Goal: Information Seeking & Learning: Learn about a topic

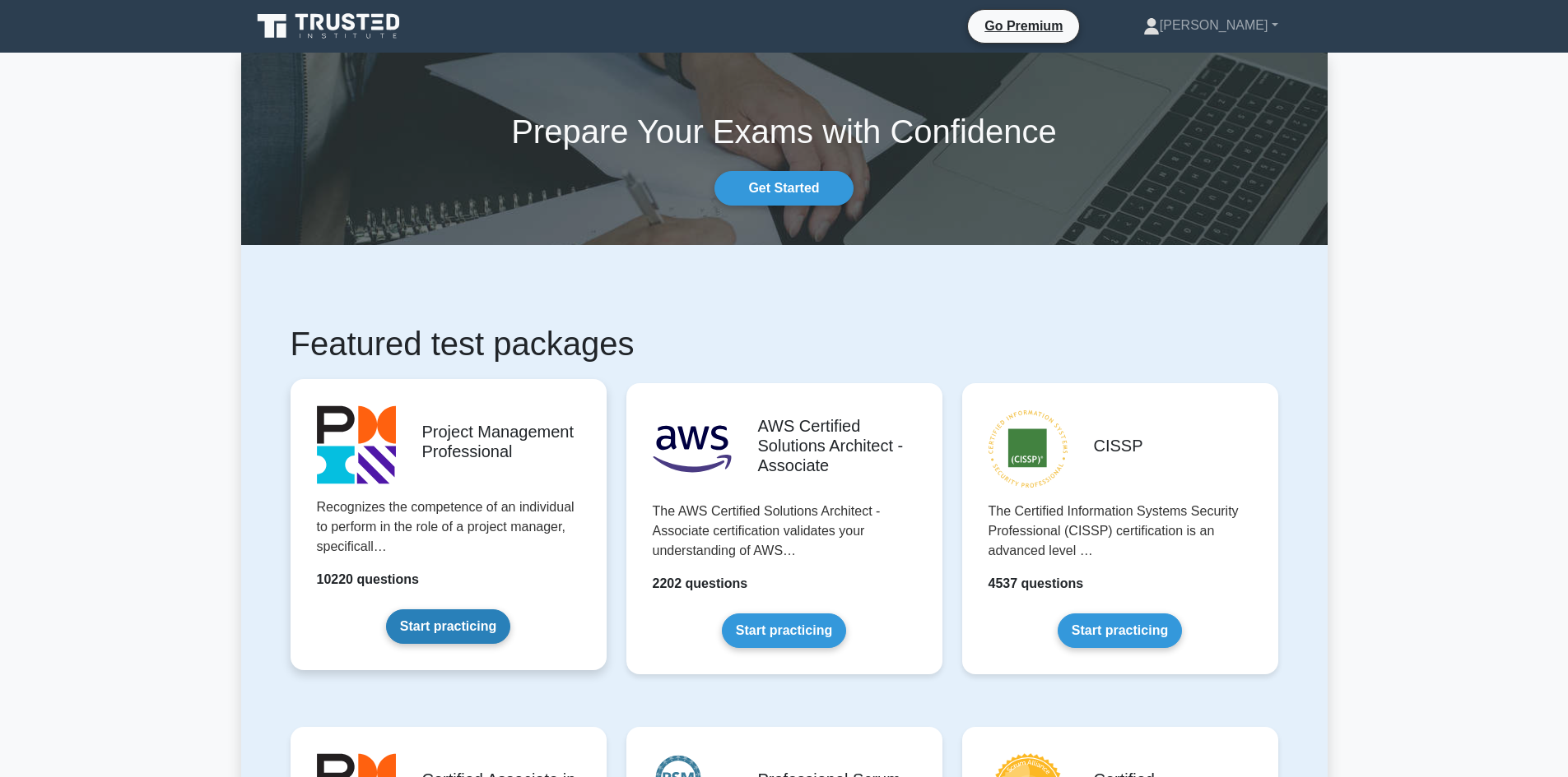
click at [489, 610] on link "Start practicing" at bounding box center [448, 627] width 124 height 35
click at [507, 610] on link "Start practicing" at bounding box center [448, 627] width 124 height 35
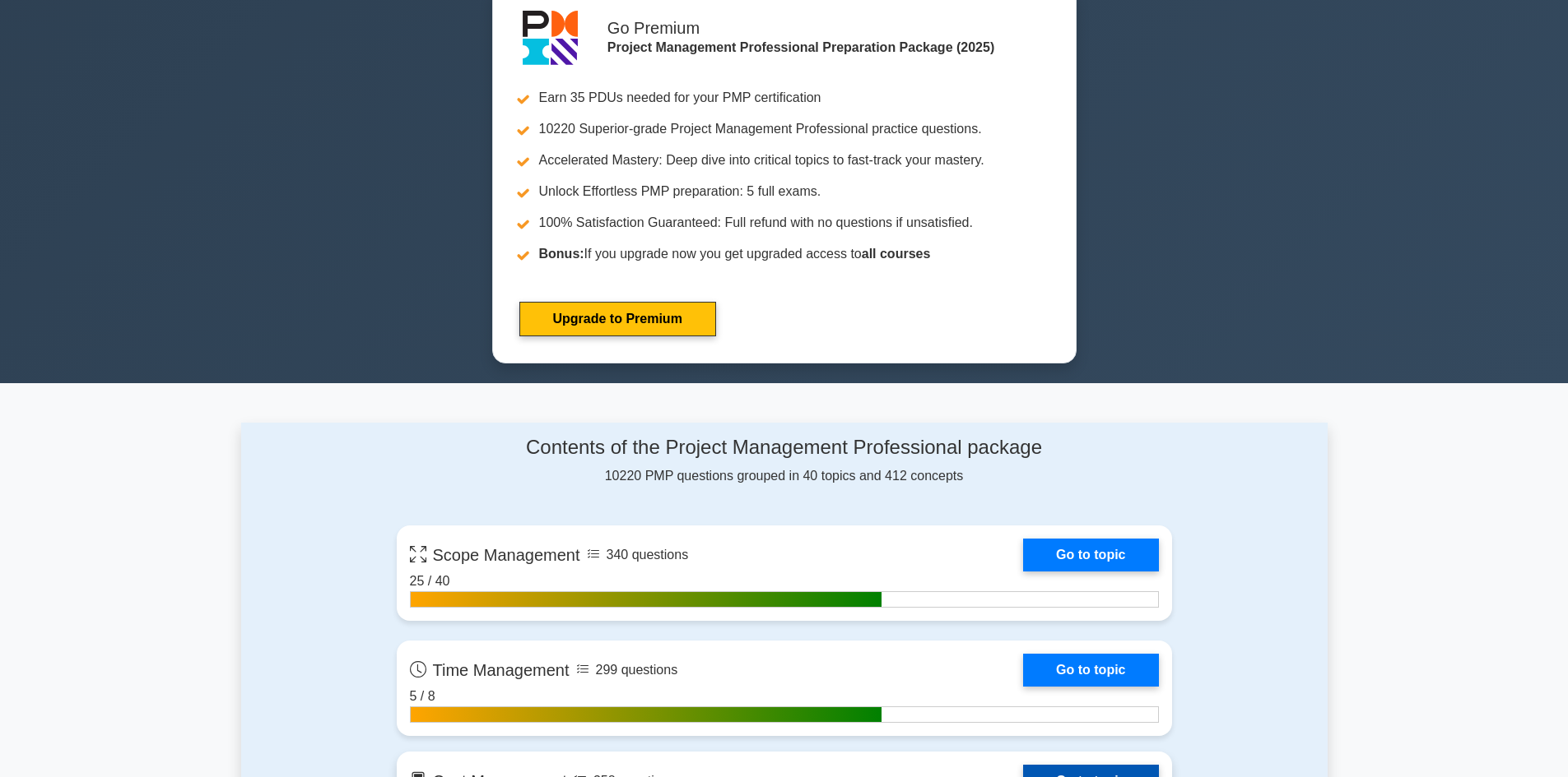
scroll to position [894, 0]
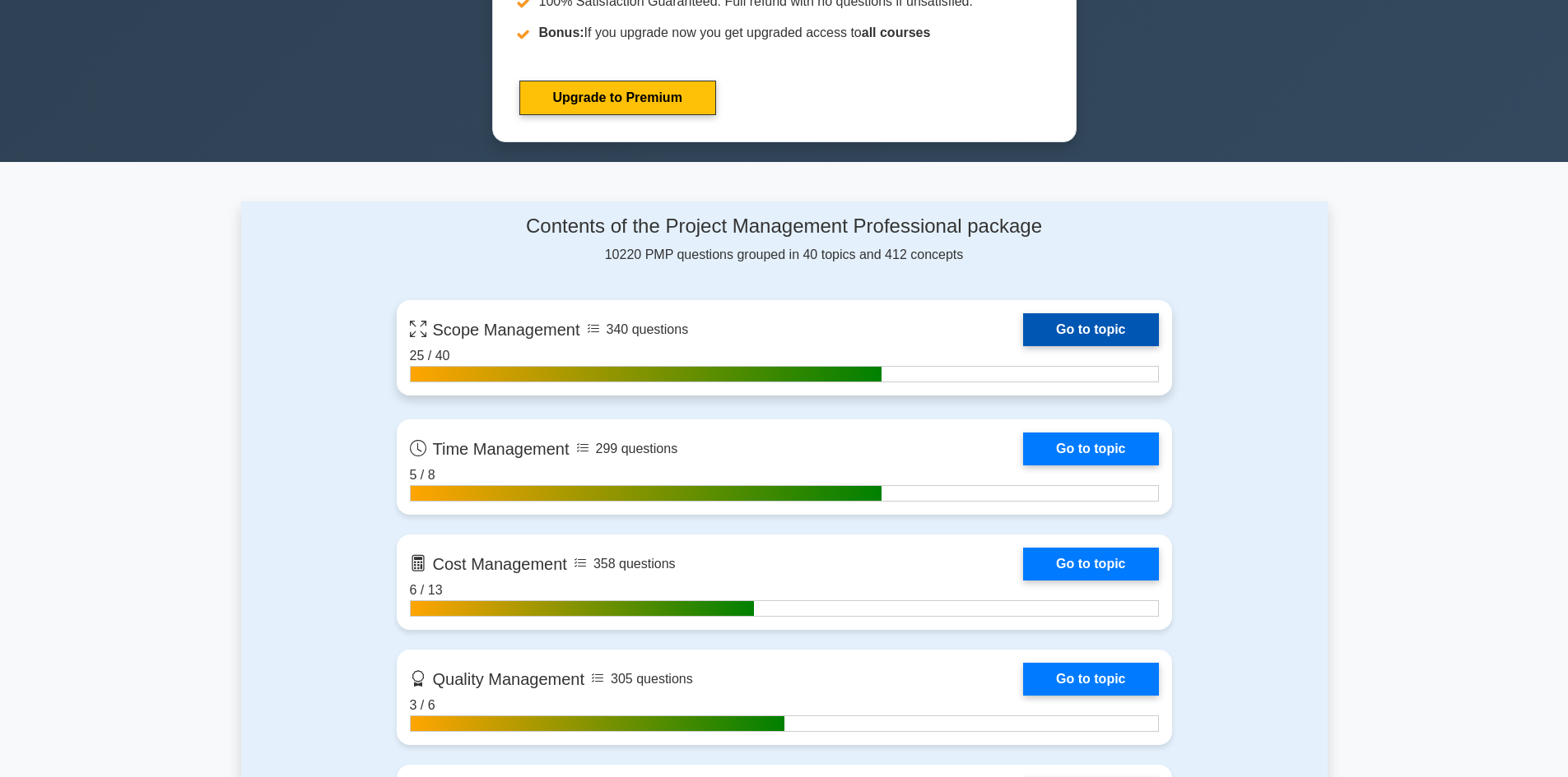
drag, startPoint x: 935, startPoint y: 334, endPoint x: 930, endPoint y: 346, distance: 13.0
click at [1023, 336] on link "Go to topic" at bounding box center [1091, 330] width 135 height 33
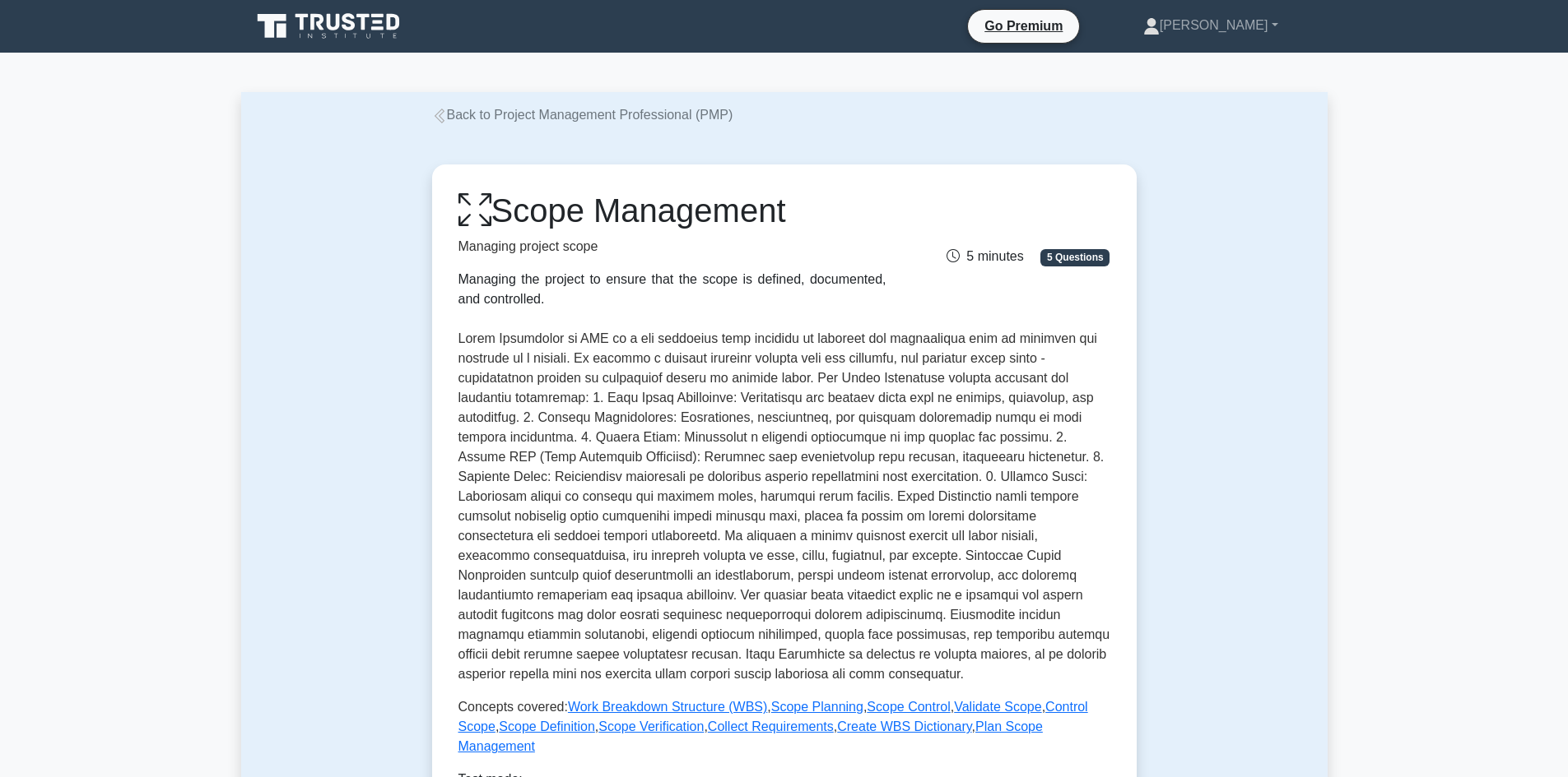
click at [454, 116] on link "Back to Project Management Professional (PMP)" at bounding box center [582, 114] width 301 height 14
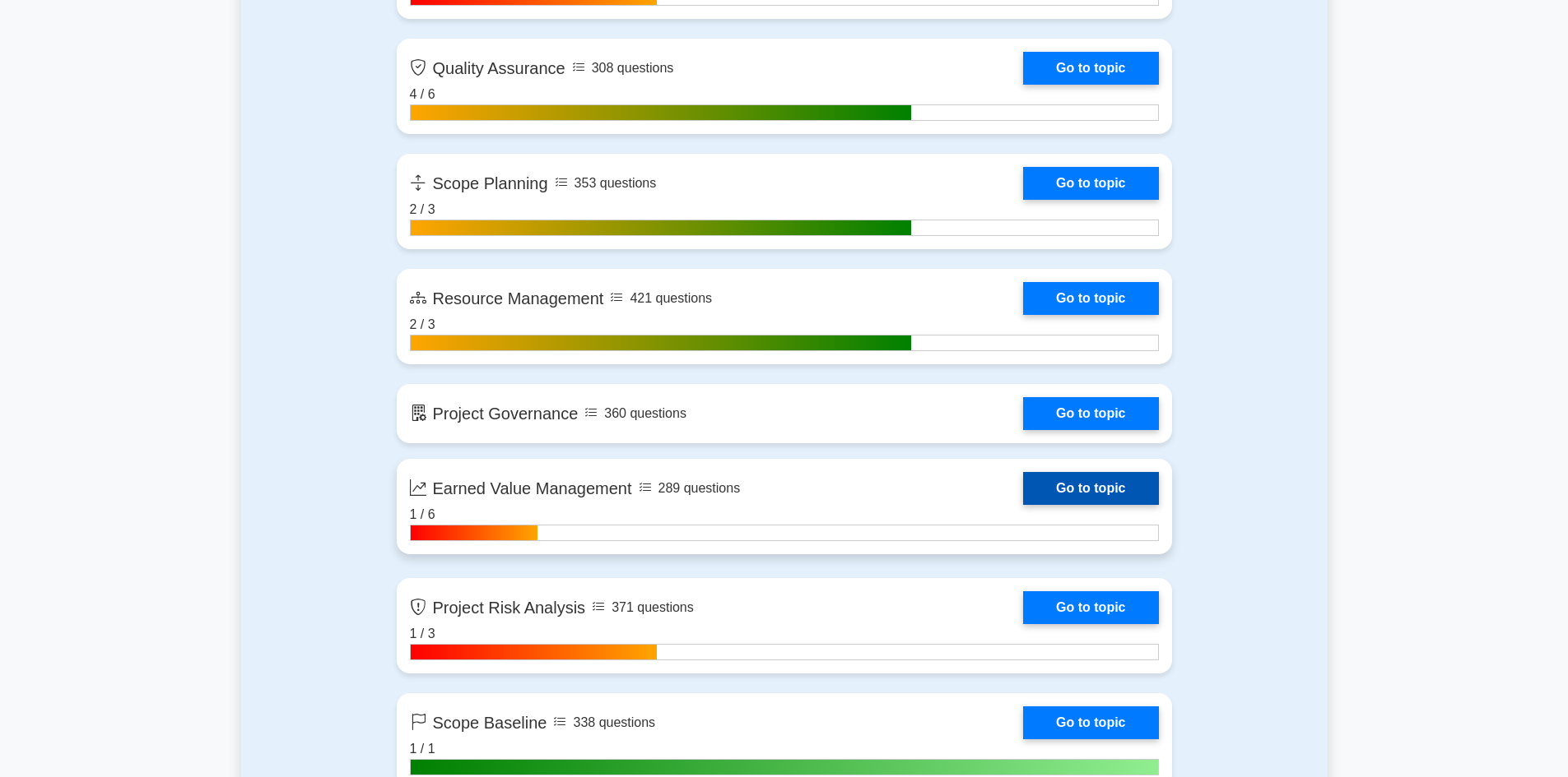
scroll to position [2797, 0]
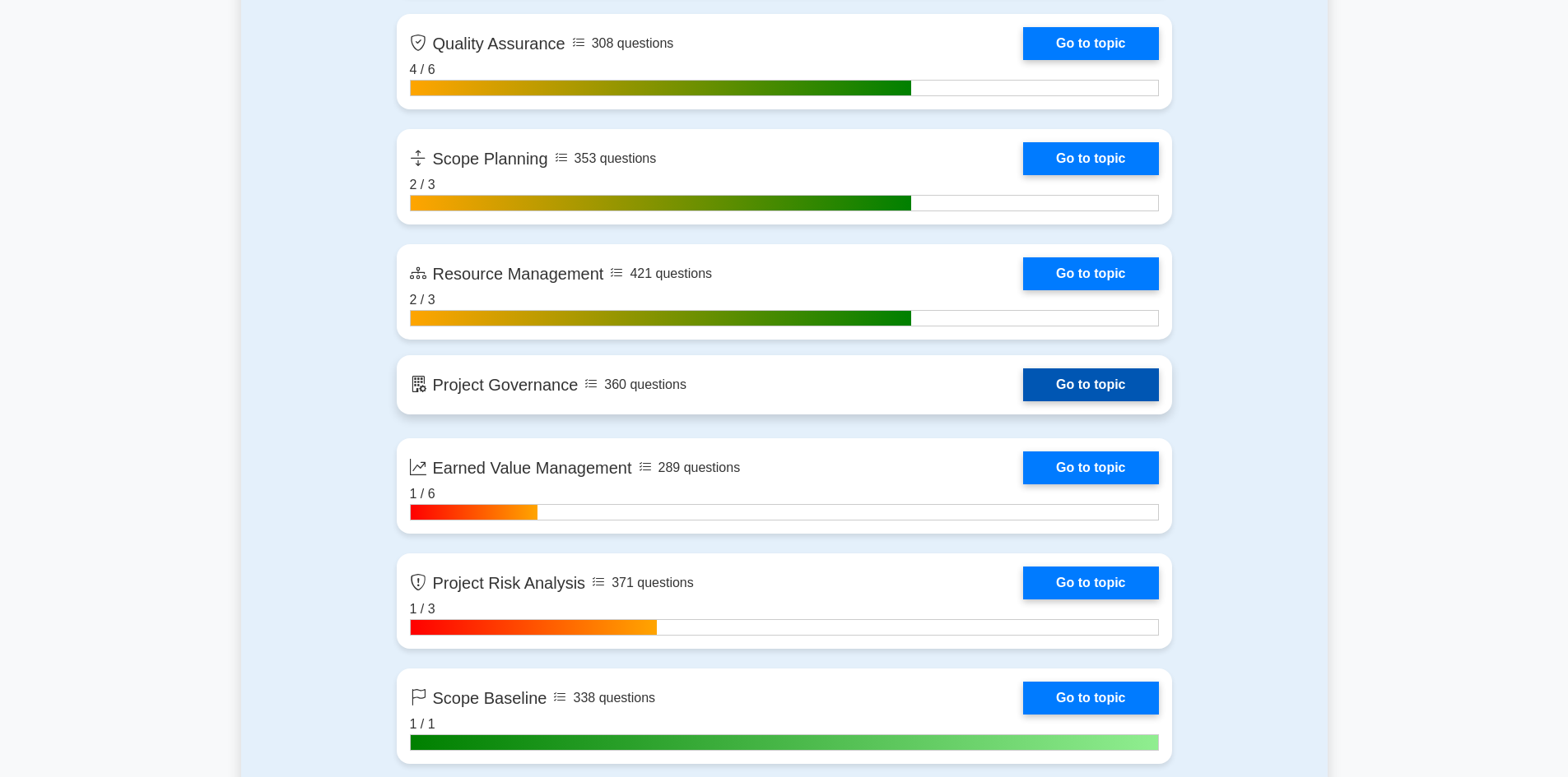
click at [1023, 402] on link "Go to topic" at bounding box center [1091, 385] width 135 height 33
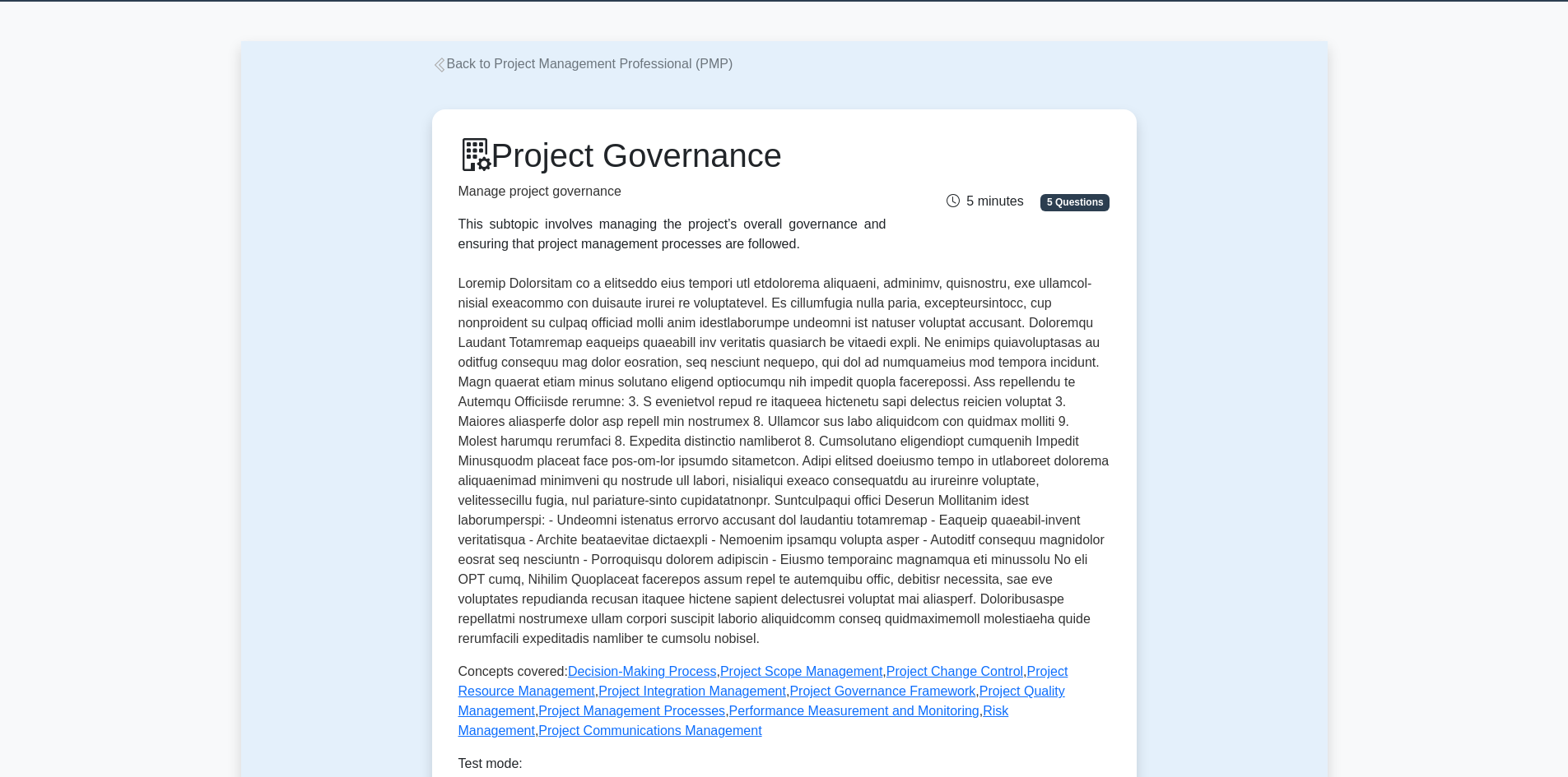
scroll to position [165, 0]
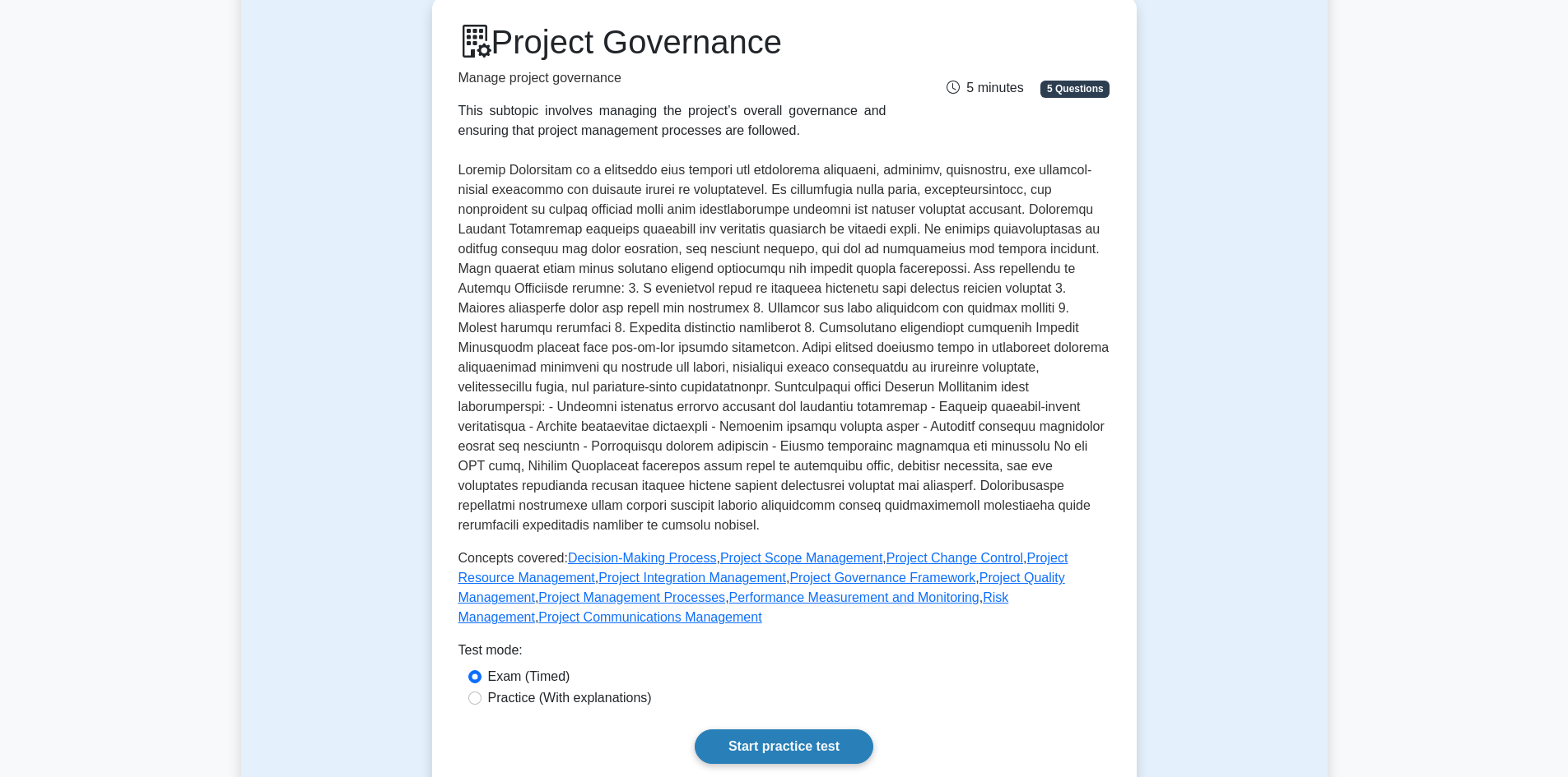
click at [777, 729] on link "Start practice test" at bounding box center [784, 747] width 179 height 35
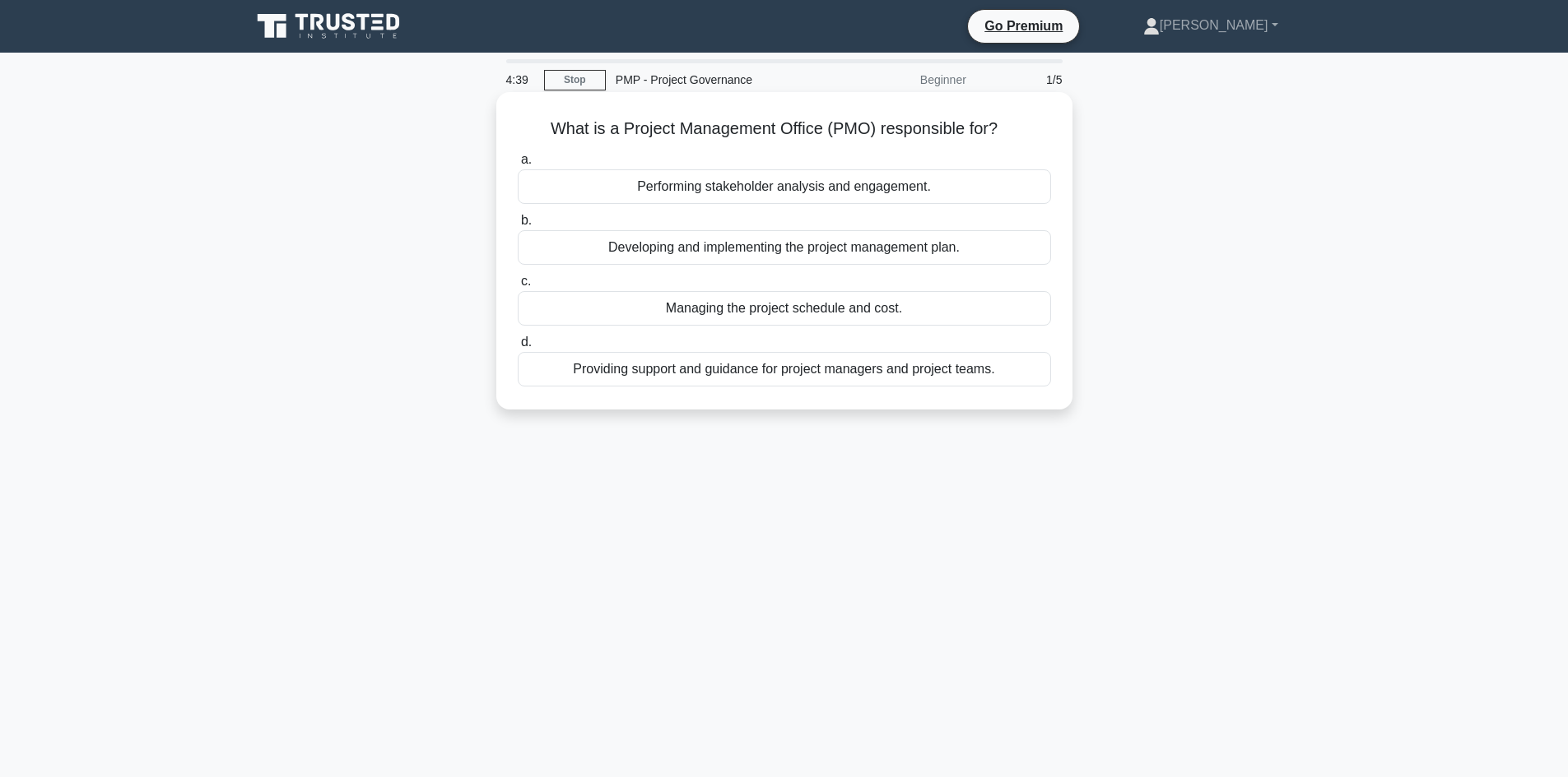
click at [905, 254] on div "Developing and implementing the project management plan." at bounding box center [784, 248] width 534 height 35
click at [518, 226] on input "b. Developing and implementing the project management plan." at bounding box center [518, 220] width 0 height 10
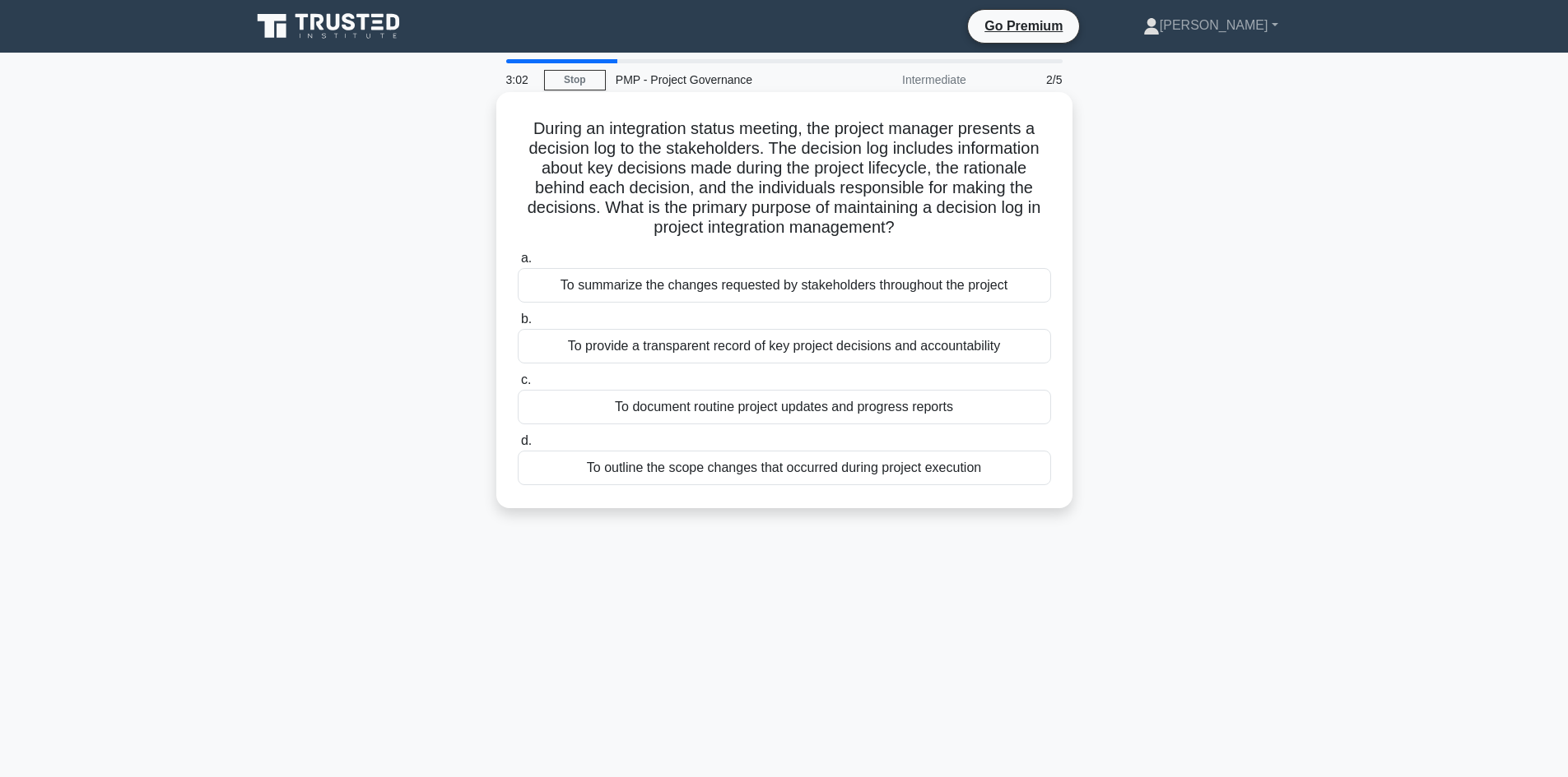
click at [822, 351] on div "To provide a transparent record of key project decisions and accountability" at bounding box center [784, 346] width 534 height 35
click at [518, 325] on input "b. To provide a transparent record of key project decisions and accountability" at bounding box center [518, 319] width 0 height 10
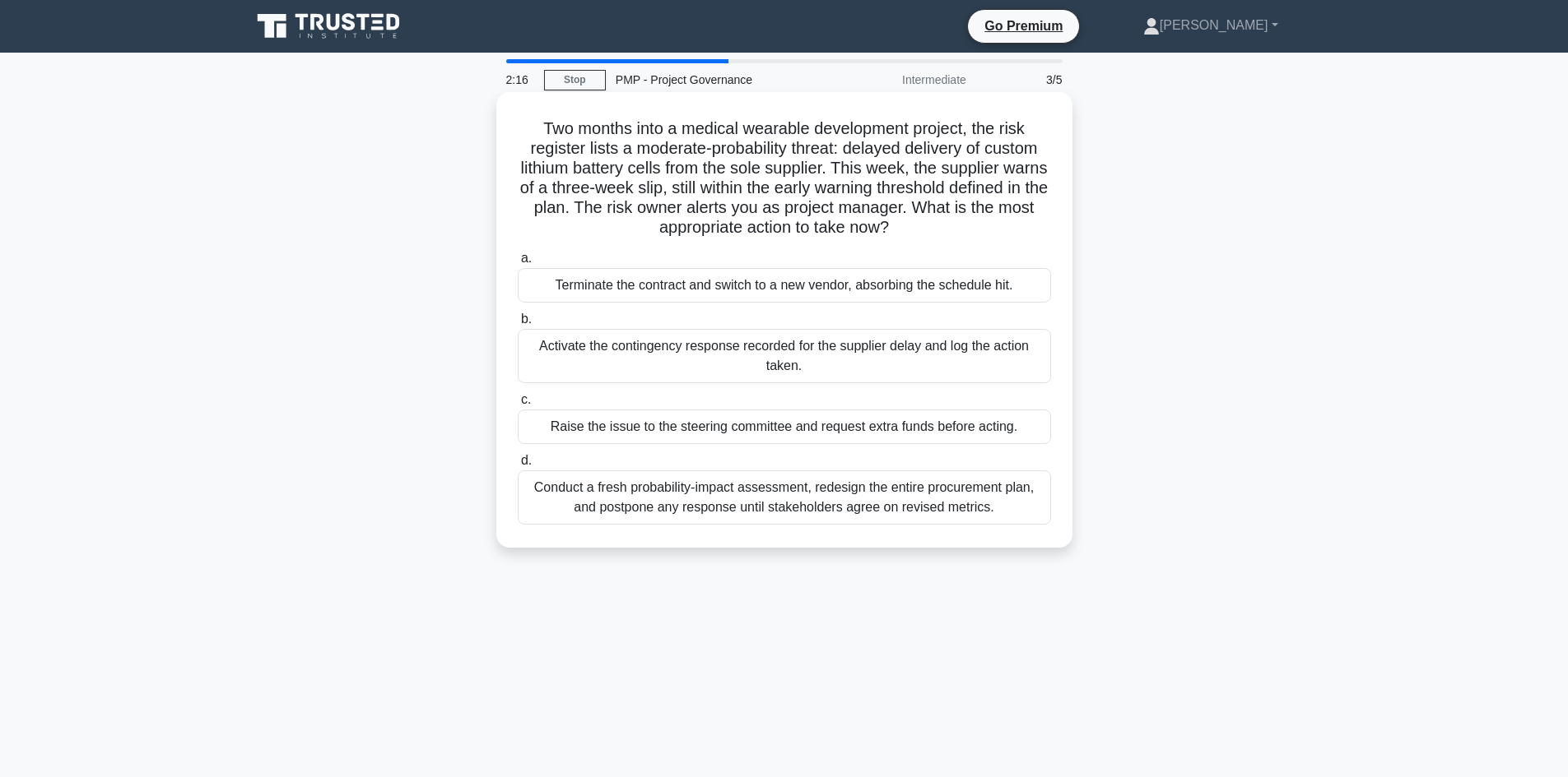
click at [758, 367] on div "Activate the contingency response recorded for the supplier delay and log the a…" at bounding box center [784, 356] width 534 height 55
click at [518, 325] on input "b. Activate the contingency response recorded for the supplier delay and log th…" at bounding box center [518, 319] width 0 height 10
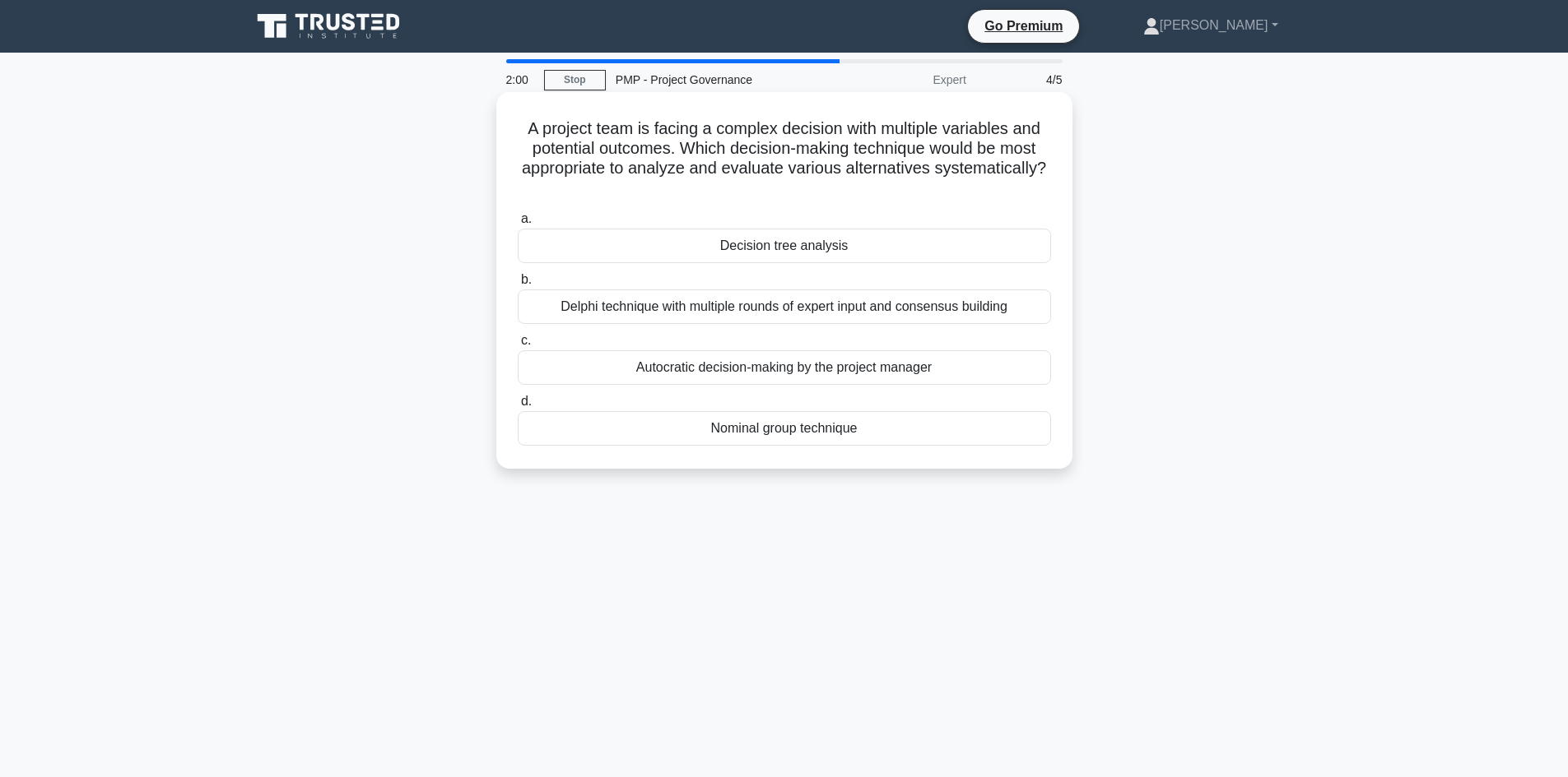
click at [831, 315] on div "Delphi technique with multiple rounds of expert input and consensus building" at bounding box center [784, 307] width 534 height 35
click at [518, 285] on input "b. Delphi technique with multiple rounds of expert input and consensus building" at bounding box center [518, 280] width 0 height 10
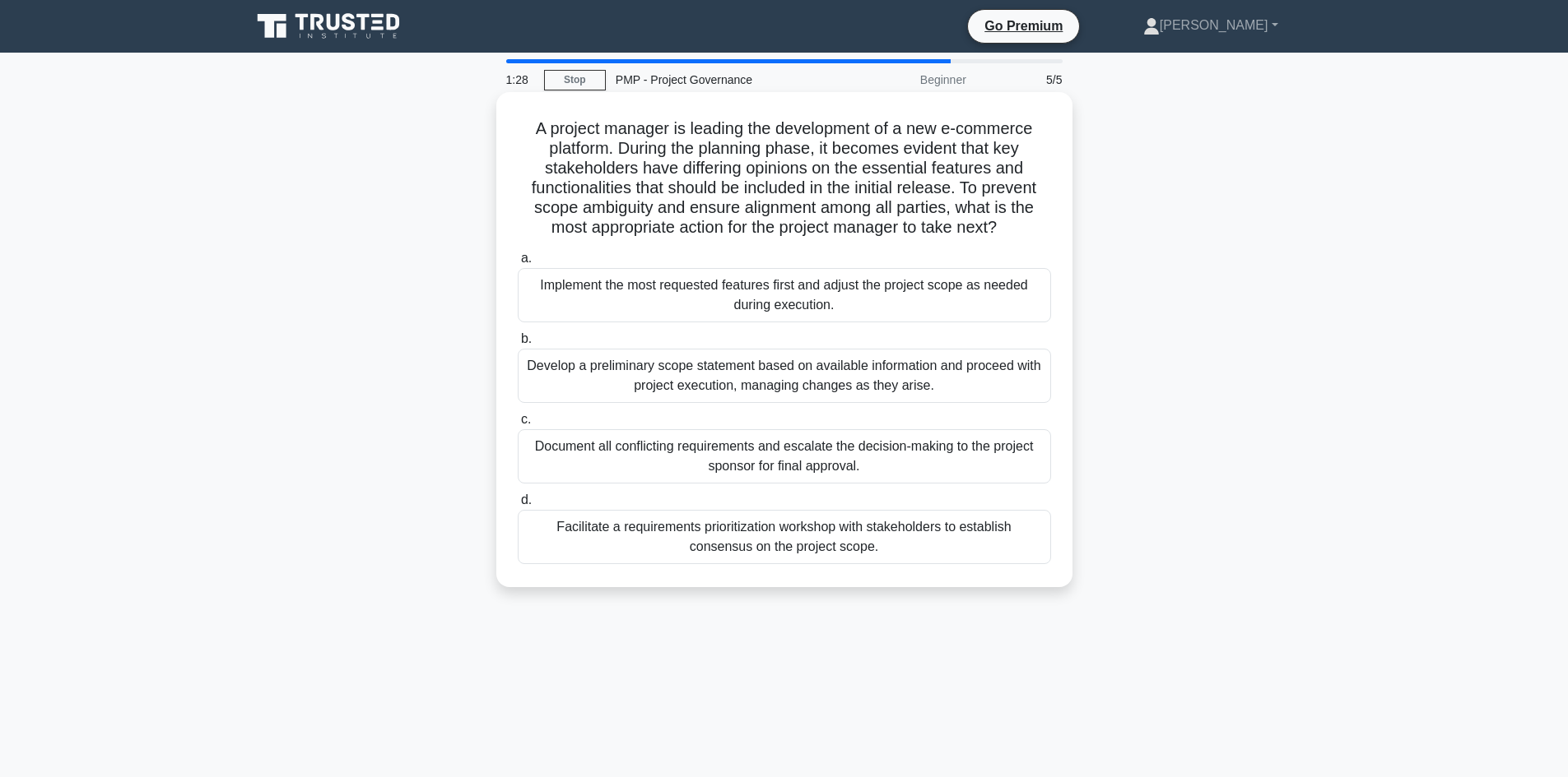
click at [672, 382] on div "Develop a preliminary scope statement based on available information and procee…" at bounding box center [784, 375] width 534 height 55
click at [518, 344] on input "b. Develop a preliminary scope statement based on available information and pro…" at bounding box center [518, 339] width 0 height 10
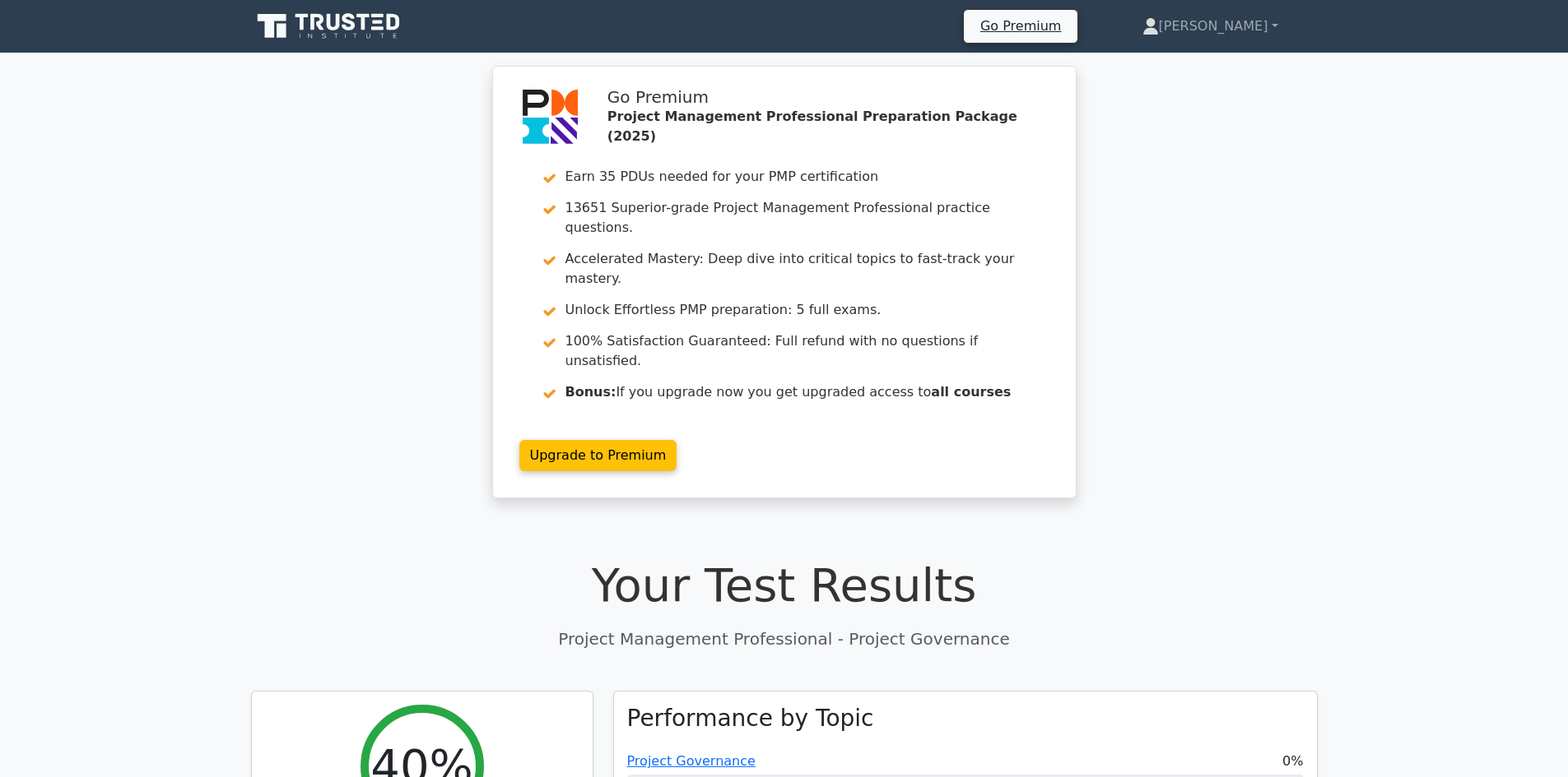
click at [347, 42] on icon at bounding box center [330, 26] width 158 height 31
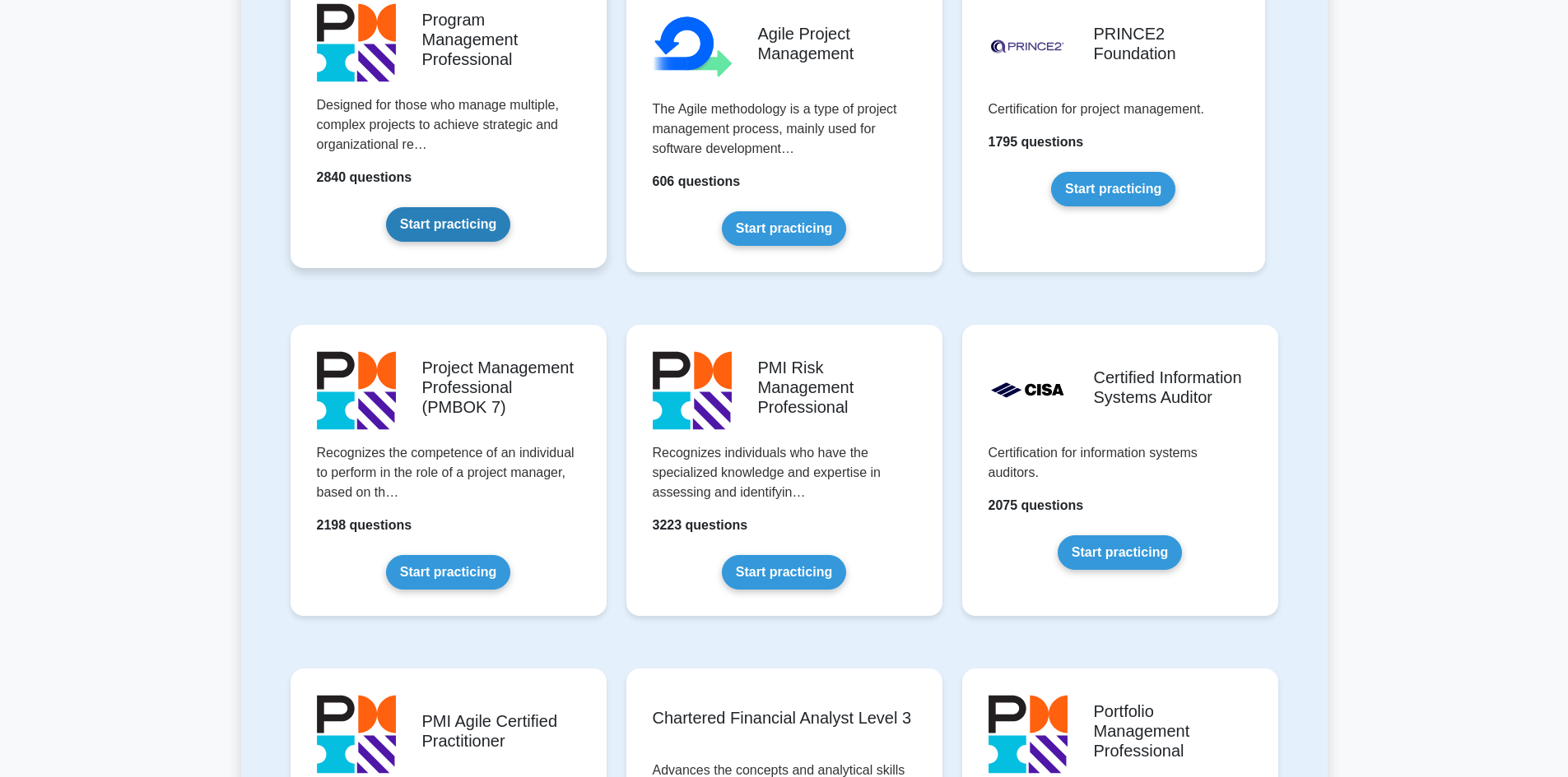
scroll to position [741, 0]
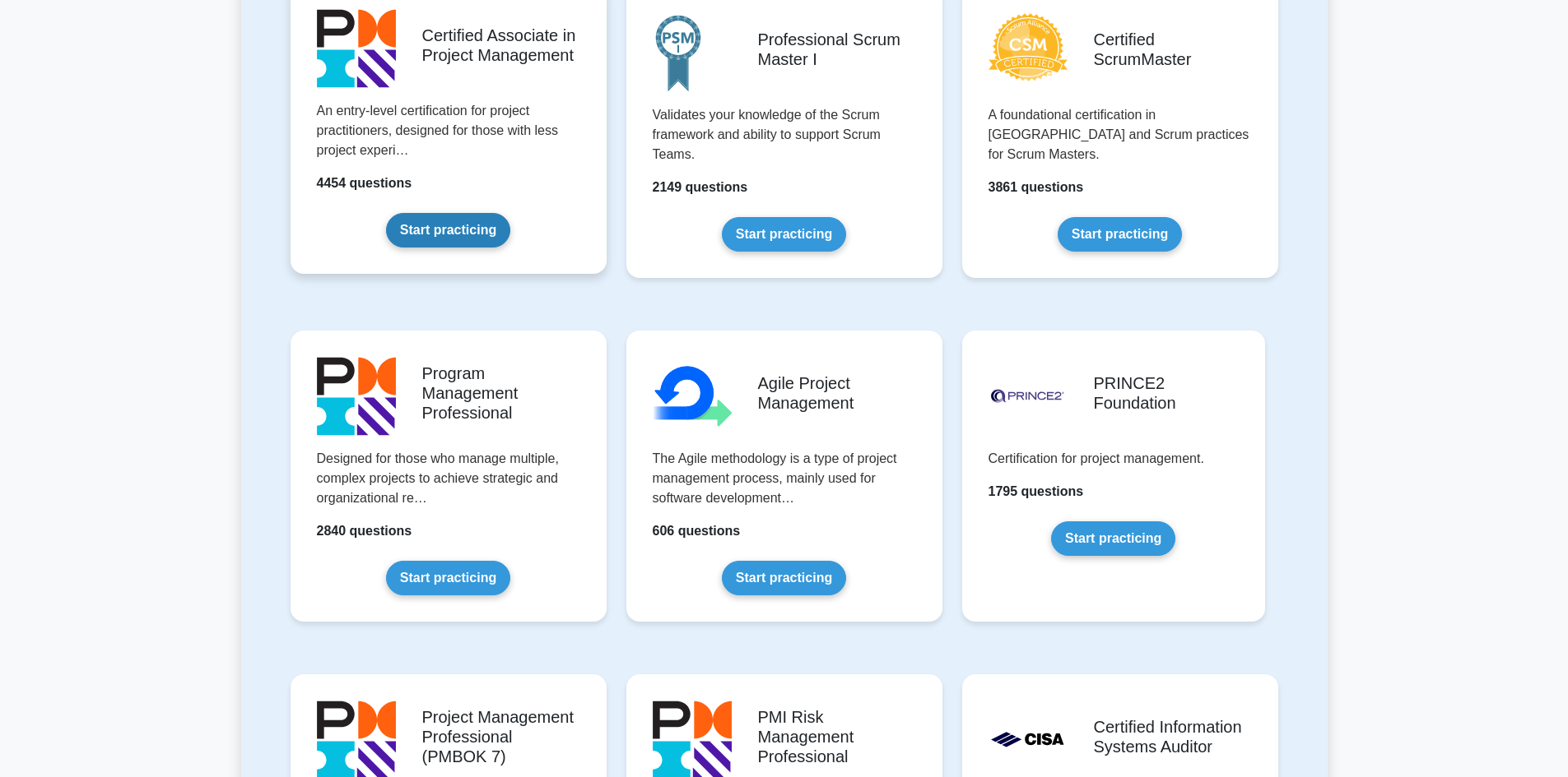
click at [496, 213] on link "Start practicing" at bounding box center [448, 231] width 124 height 35
